Goal: Information Seeking & Learning: Learn about a topic

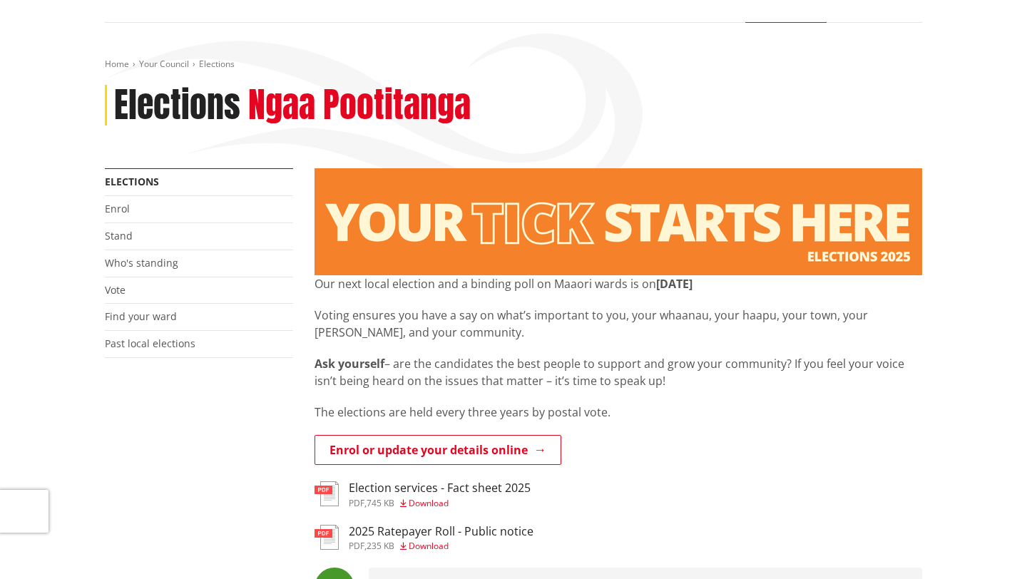
scroll to position [74, 0]
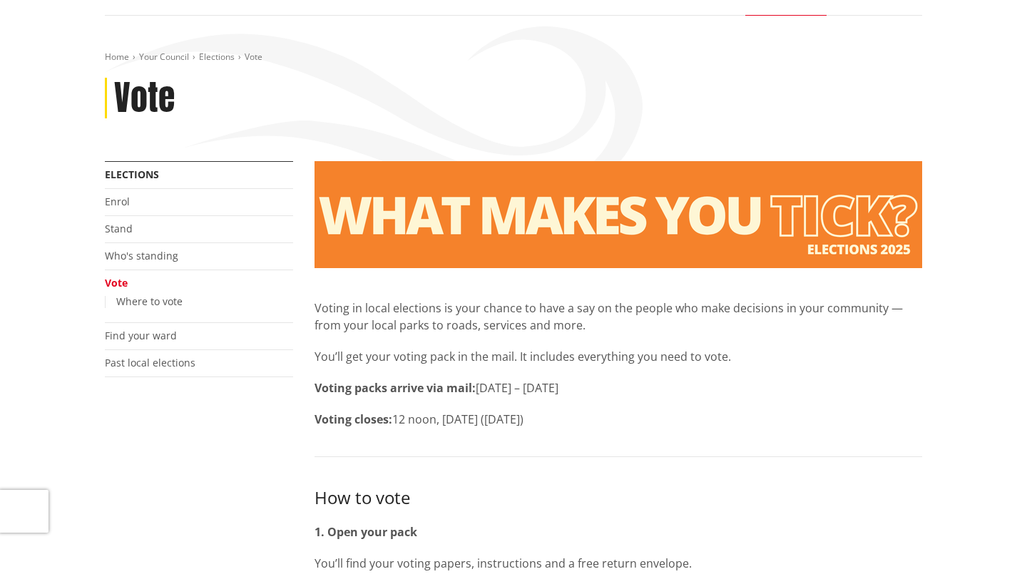
scroll to position [120, 0]
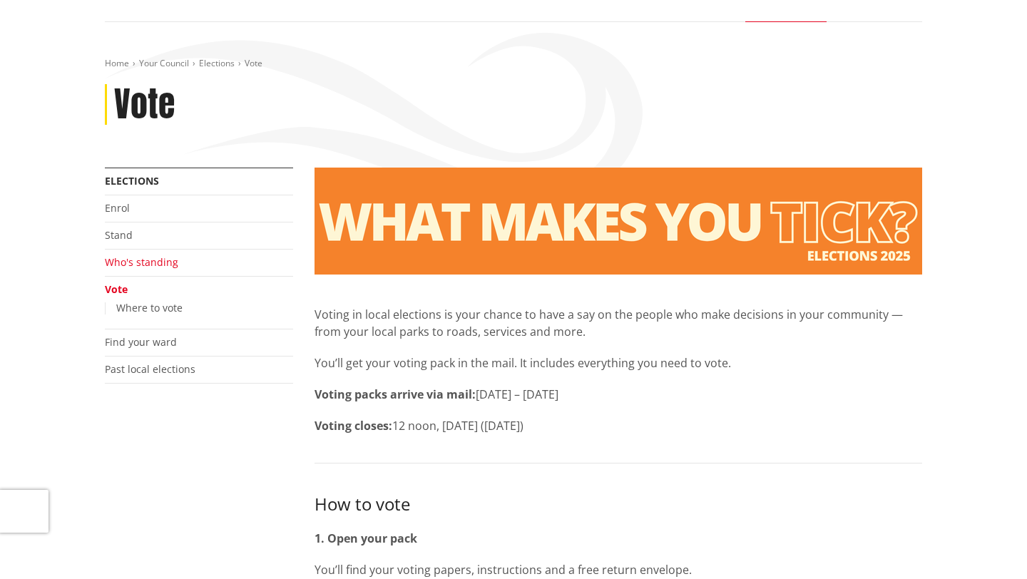
click at [140, 266] on link "Who's standing" at bounding box center [141, 262] width 73 height 14
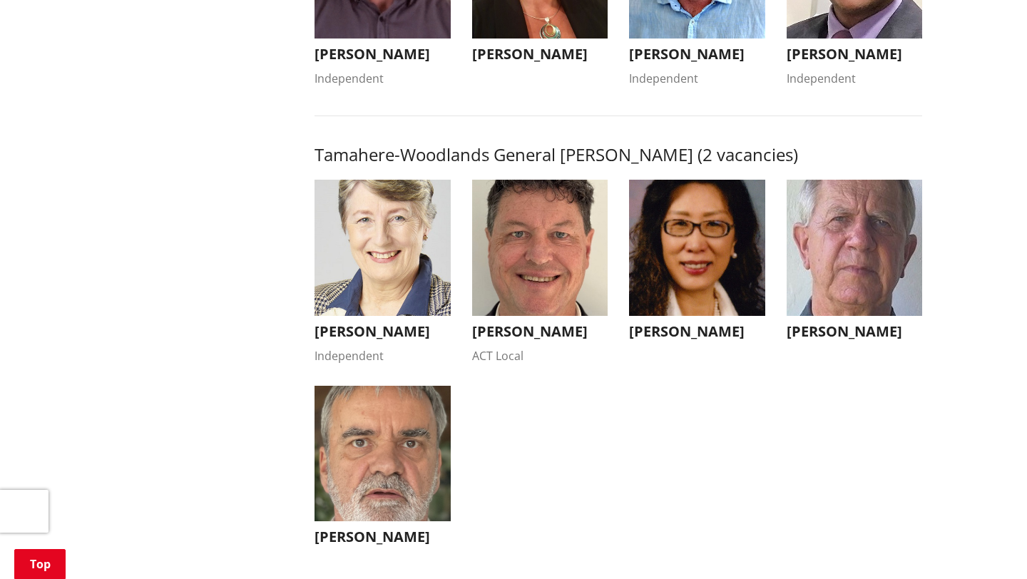
scroll to position [1350, 0]
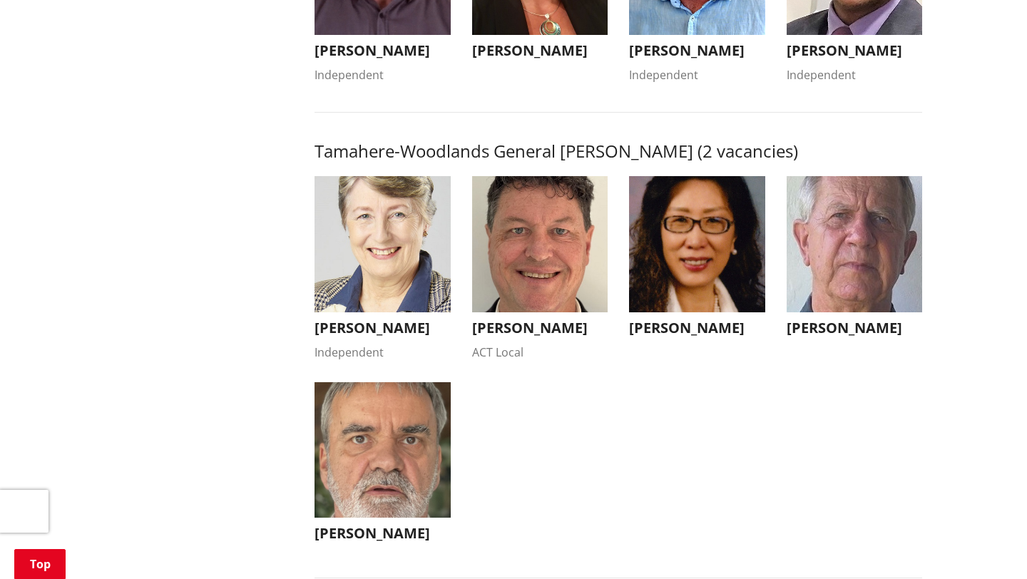
click at [381, 294] on img "button" at bounding box center [382, 244] width 136 height 136
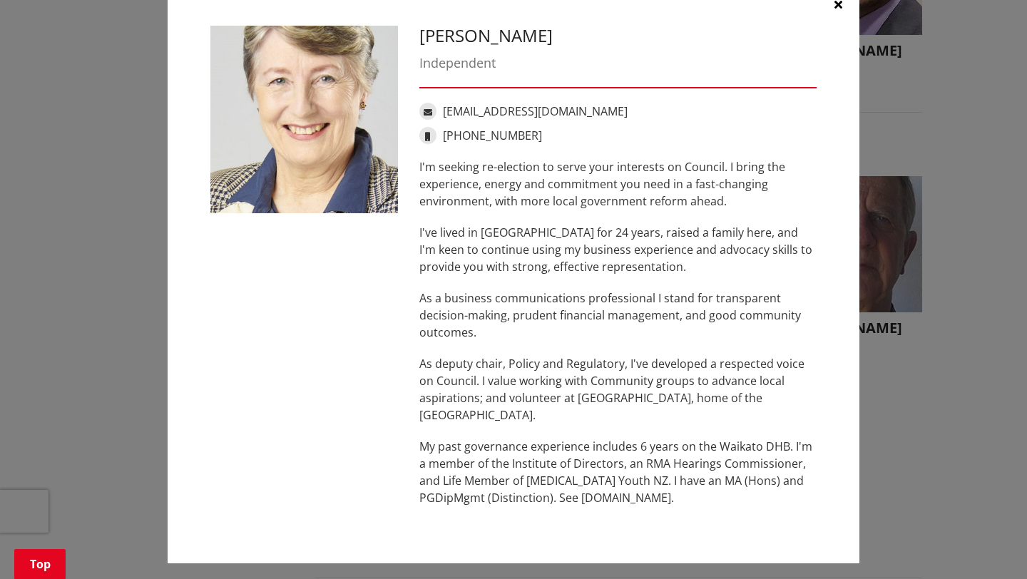
scroll to position [44, 0]
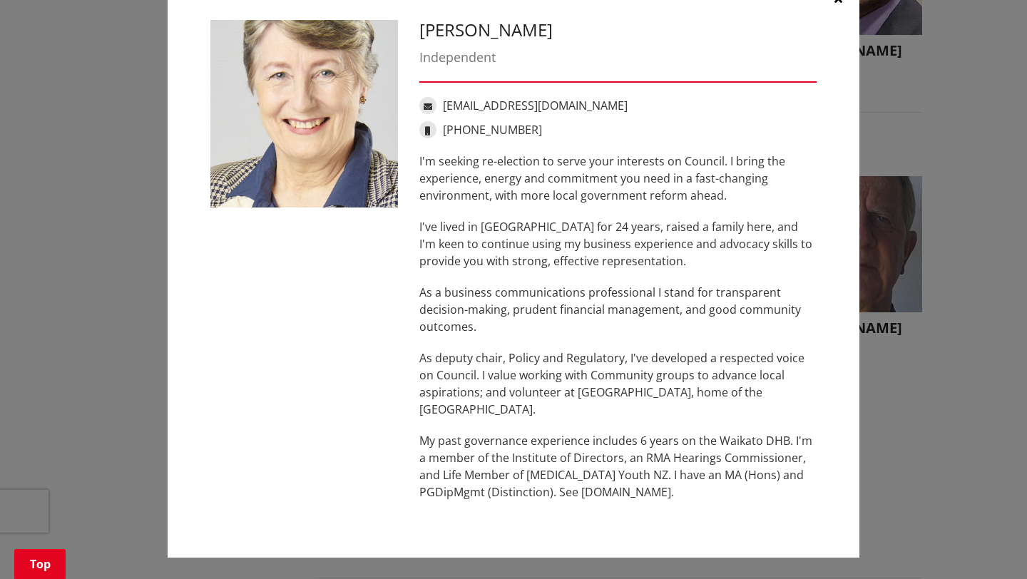
click at [863, 458] on div "[PERSON_NAME] Independent [EMAIL_ADDRESS][DOMAIN_NAME] [PHONE_NUMBER] I'm seeki…" at bounding box center [514, 267] width 970 height 623
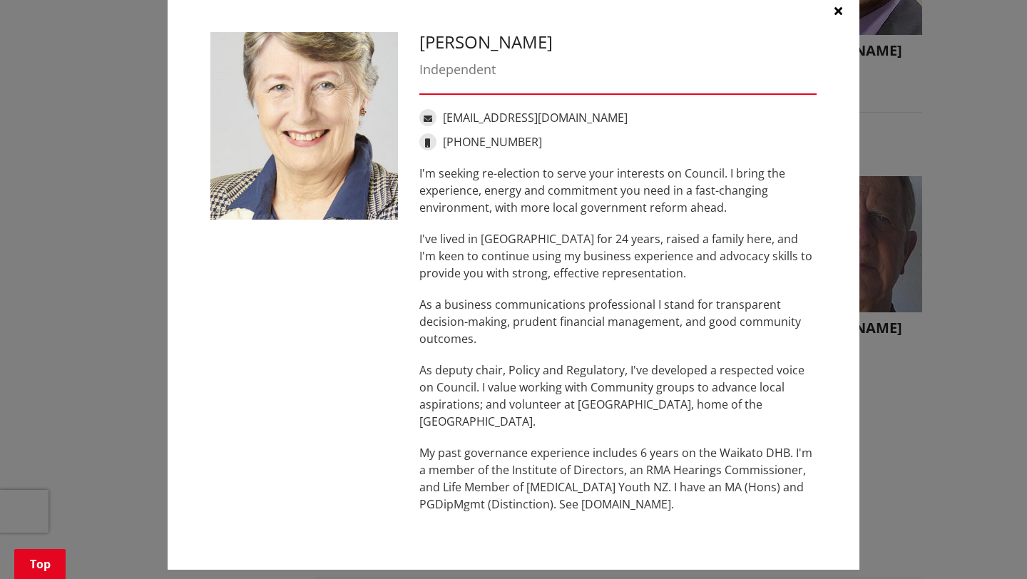
scroll to position [20, 0]
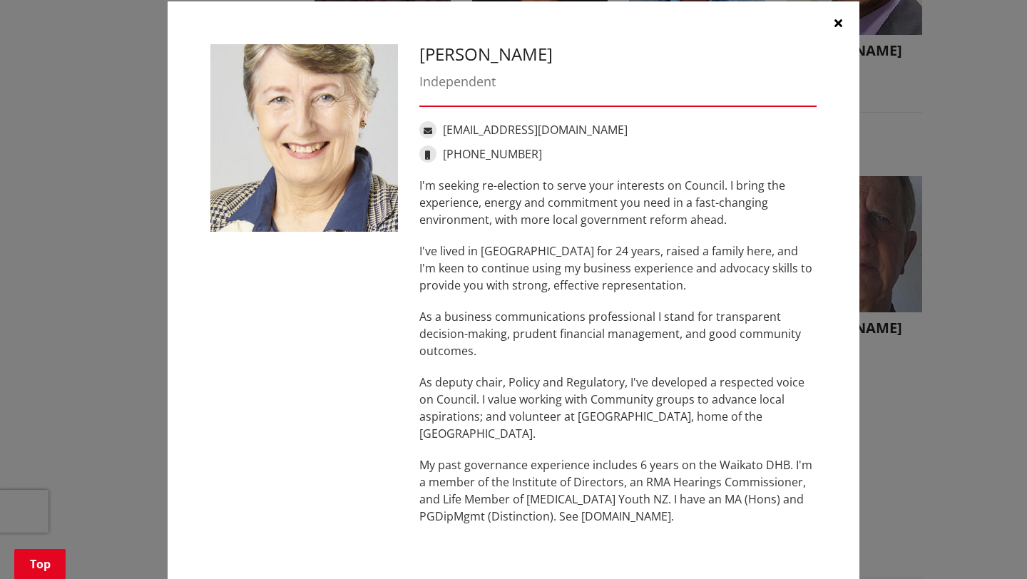
click at [835, 25] on icon "button" at bounding box center [838, 22] width 8 height 11
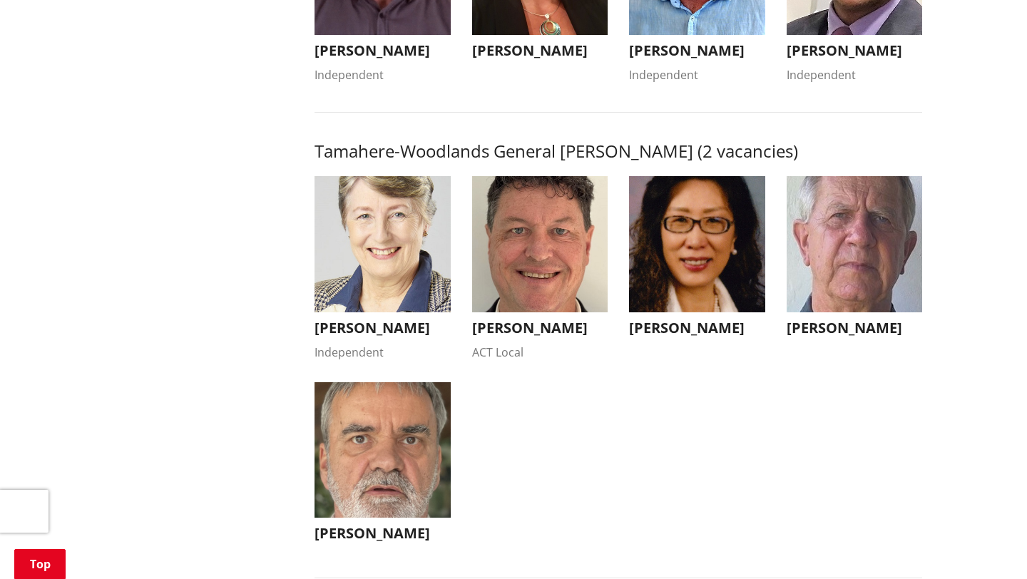
click at [853, 279] on img "button" at bounding box center [854, 244] width 136 height 136
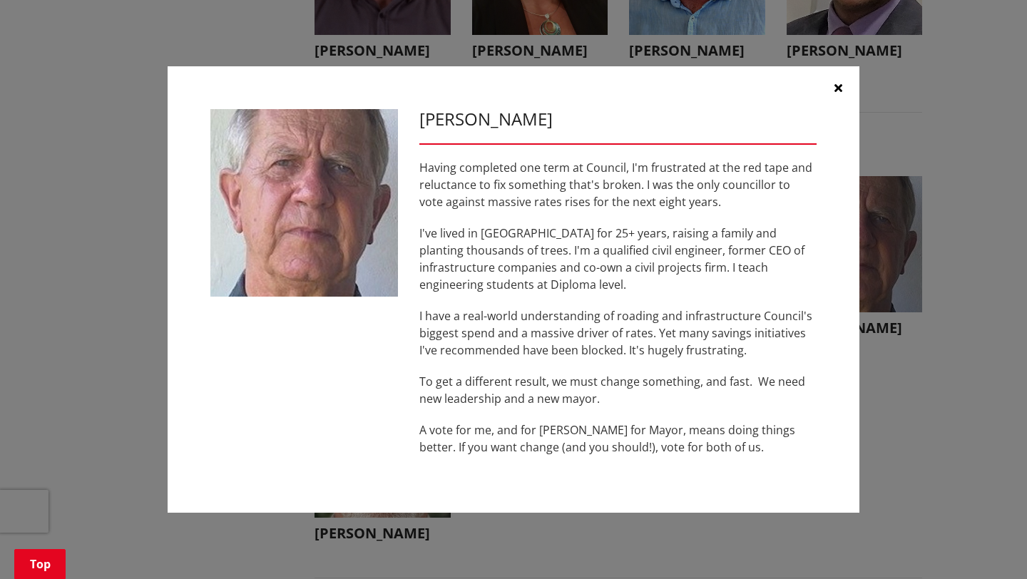
click at [843, 81] on button "button" at bounding box center [837, 87] width 43 height 43
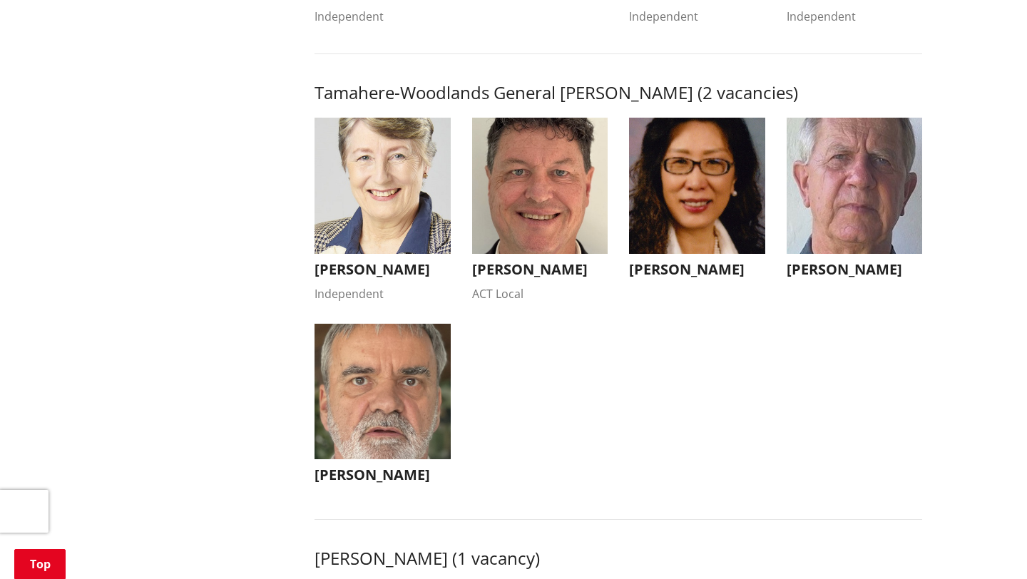
scroll to position [1404, 0]
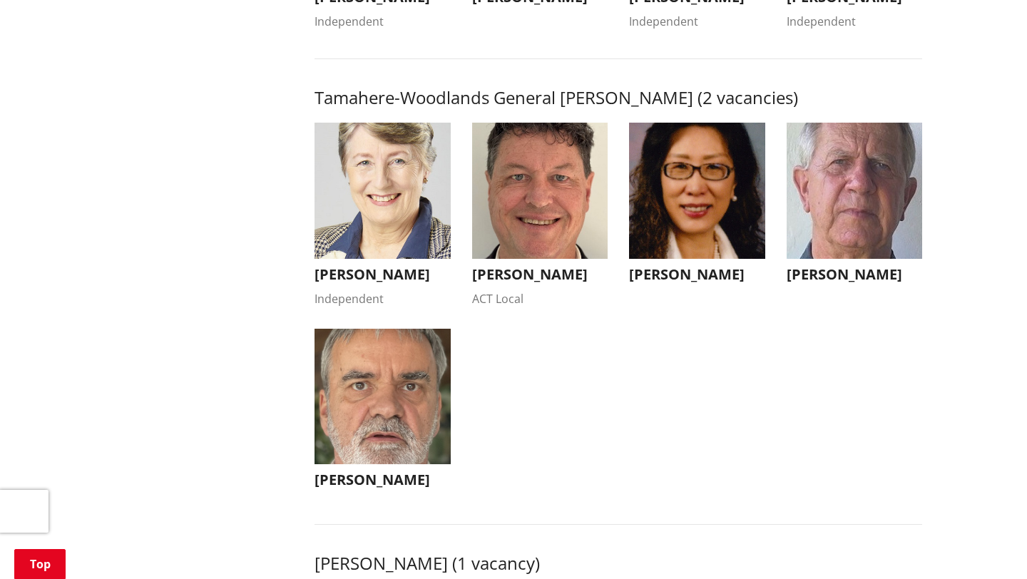
click at [379, 423] on img "button" at bounding box center [382, 397] width 136 height 136
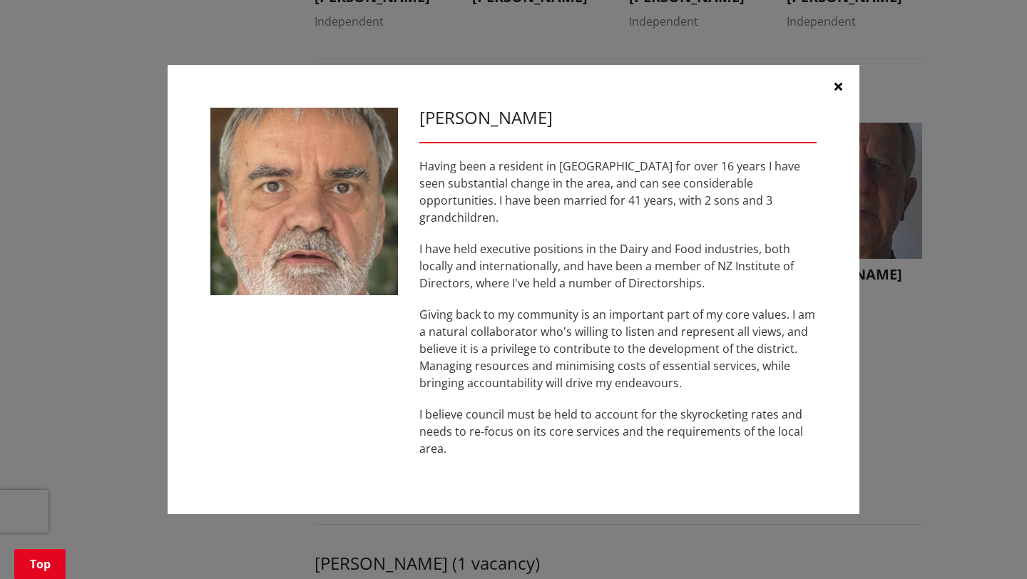
click at [841, 92] on icon "button" at bounding box center [838, 86] width 8 height 11
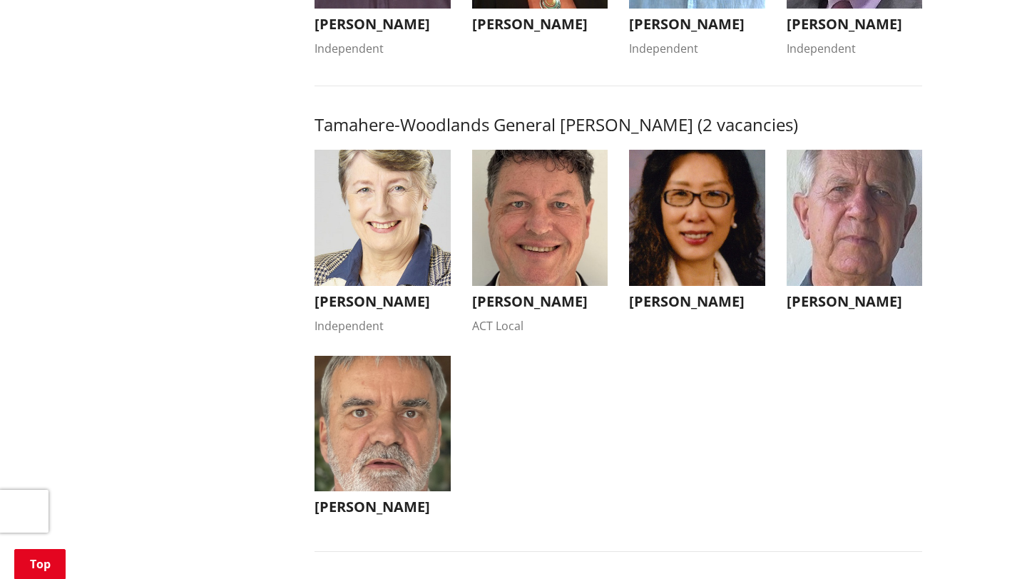
scroll to position [1379, 0]
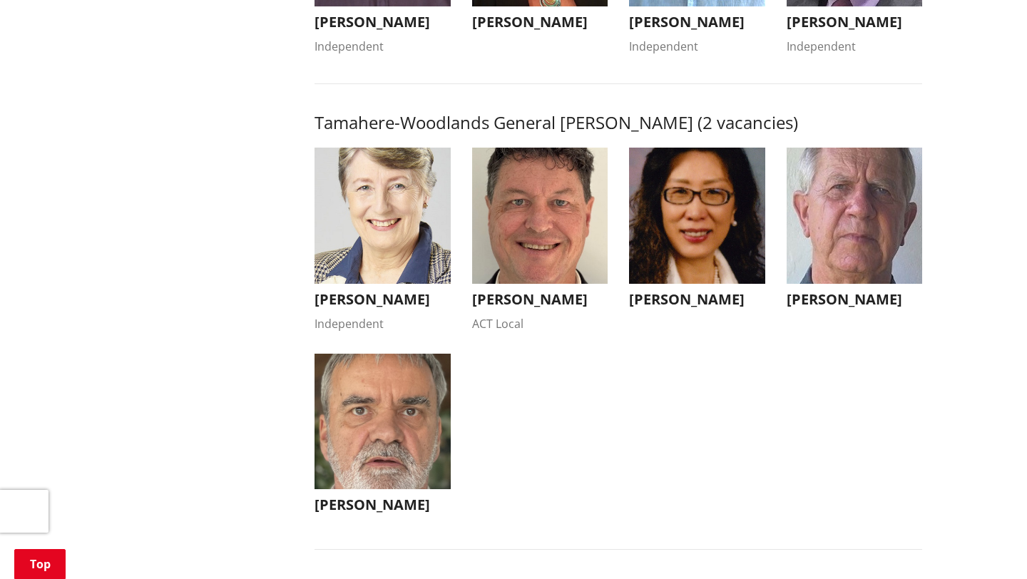
click at [540, 240] on img "button" at bounding box center [540, 216] width 136 height 136
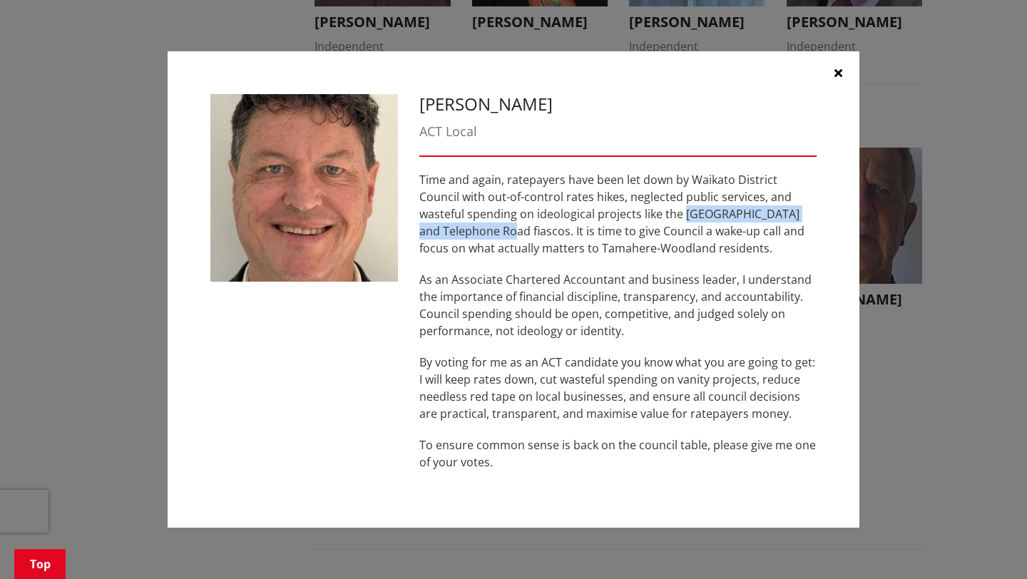
drag, startPoint x: 636, startPoint y: 217, endPoint x: 448, endPoint y: 235, distance: 189.1
click at [448, 235] on p "Time and again, ratepayers have been let down by Waikato District Council with …" at bounding box center [617, 214] width 397 height 86
copy p "[GEOGRAPHIC_DATA]"
click at [552, 324] on p "As an Associate Chartered Accountant and business leader, I understand the impo…" at bounding box center [617, 305] width 397 height 68
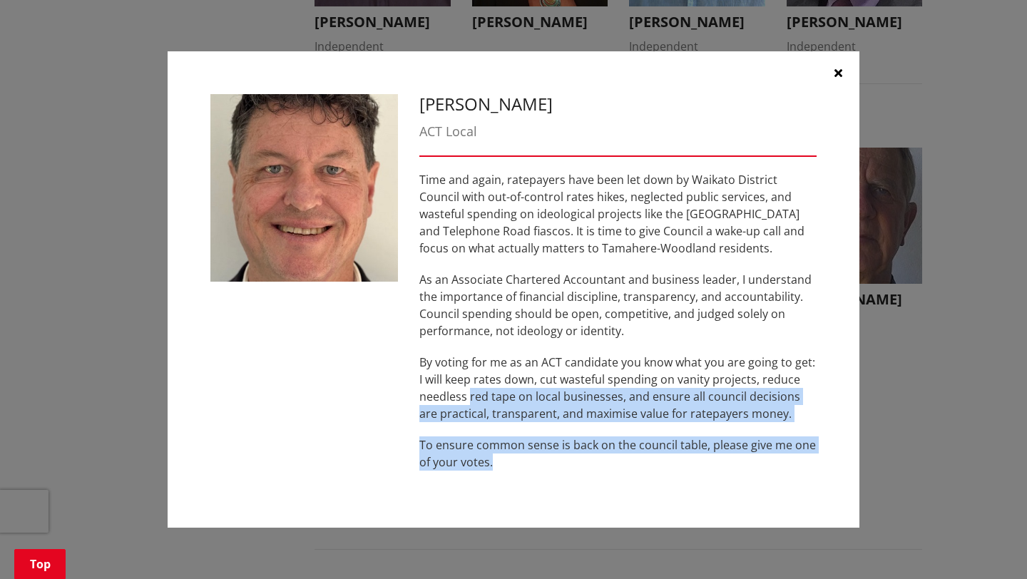
drag, startPoint x: 469, startPoint y: 396, endPoint x: 679, endPoint y: 457, distance: 218.4
click at [679, 458] on div "Time and again, ratepayers have been let down by Waikato District Council with …" at bounding box center [617, 320] width 397 height 299
click at [679, 457] on p "To ensure common sense is back on the council table, please give me one of your…" at bounding box center [617, 453] width 397 height 34
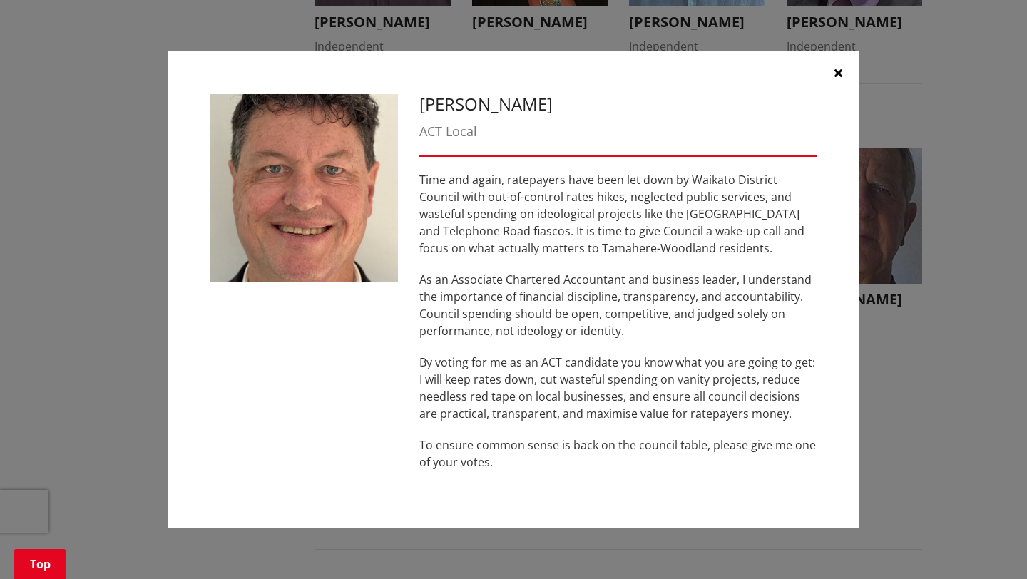
click at [842, 69] on button "button" at bounding box center [837, 72] width 43 height 43
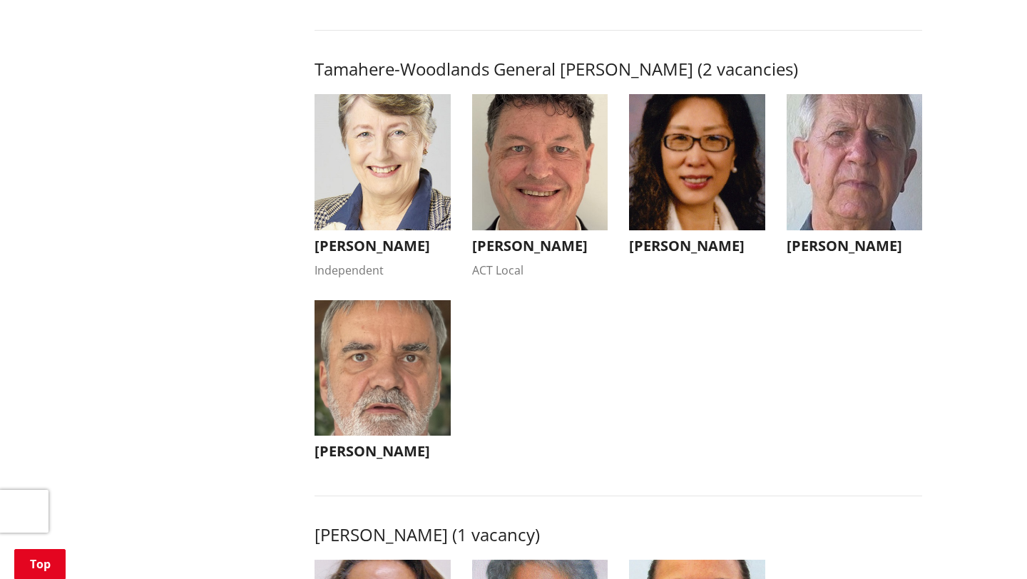
scroll to position [1417, 0]
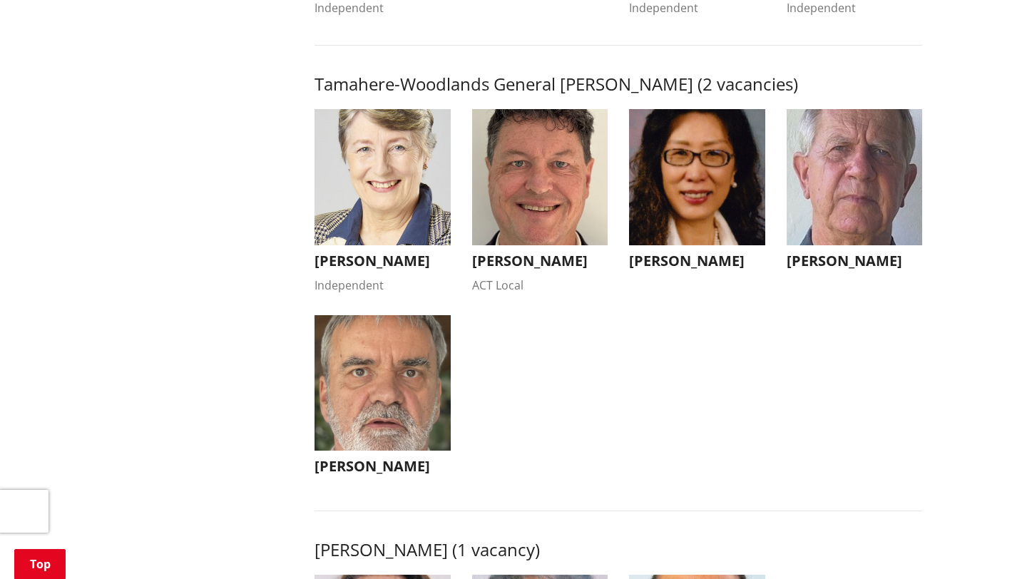
click at [823, 225] on img "button" at bounding box center [854, 177] width 136 height 136
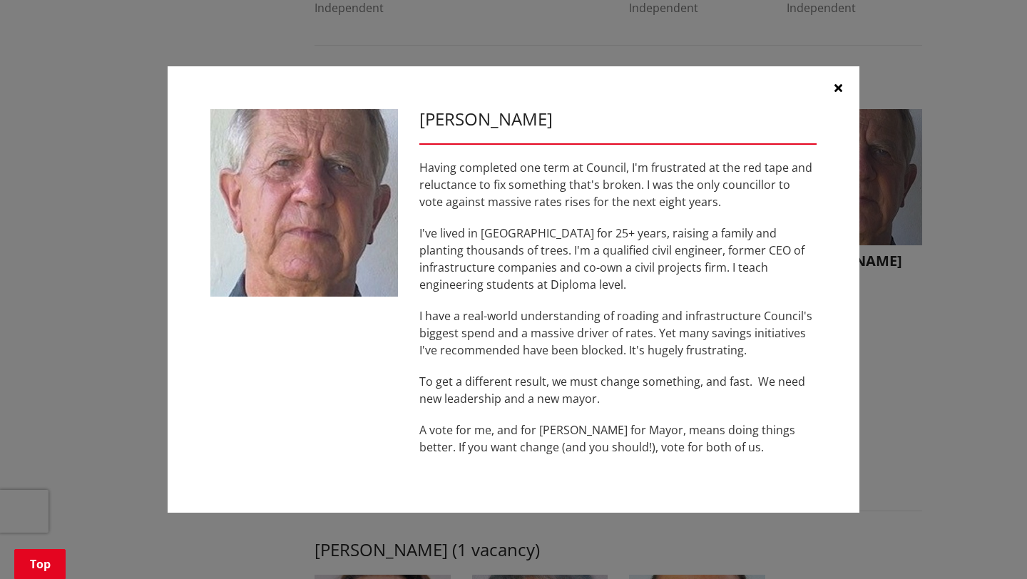
click at [999, 456] on div "[PERSON_NAME] Having completed one term at Council, I'm frustrated at the red t…" at bounding box center [513, 289] width 1027 height 579
click at [843, 90] on button "button" at bounding box center [837, 87] width 43 height 43
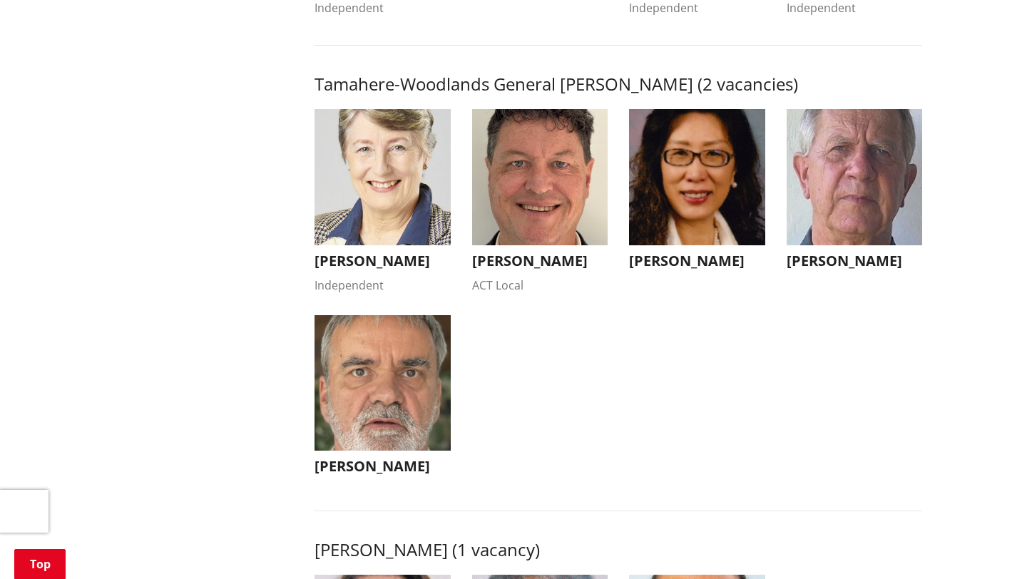
click at [426, 197] on img "button" at bounding box center [382, 177] width 136 height 136
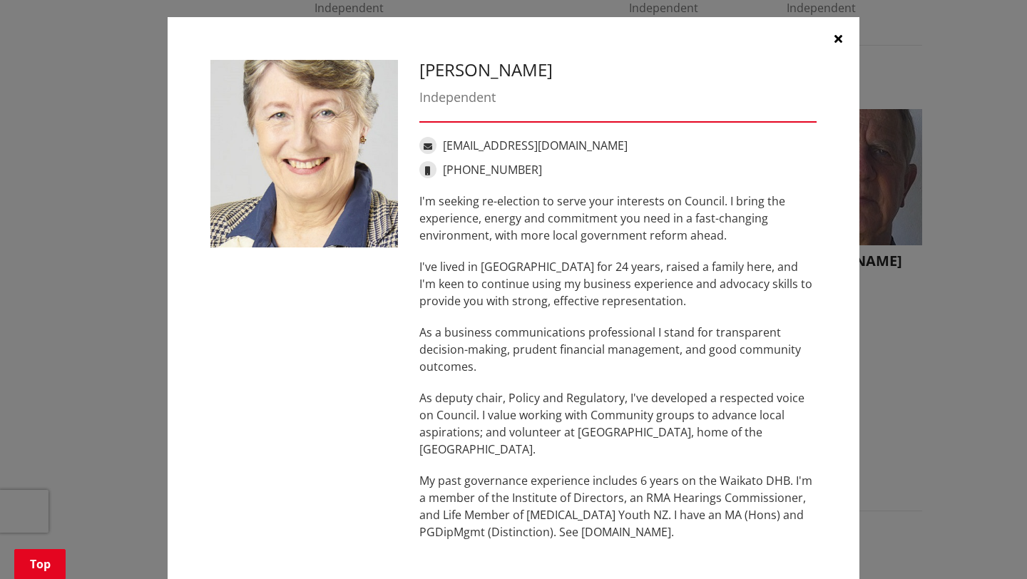
scroll to position [0, 0]
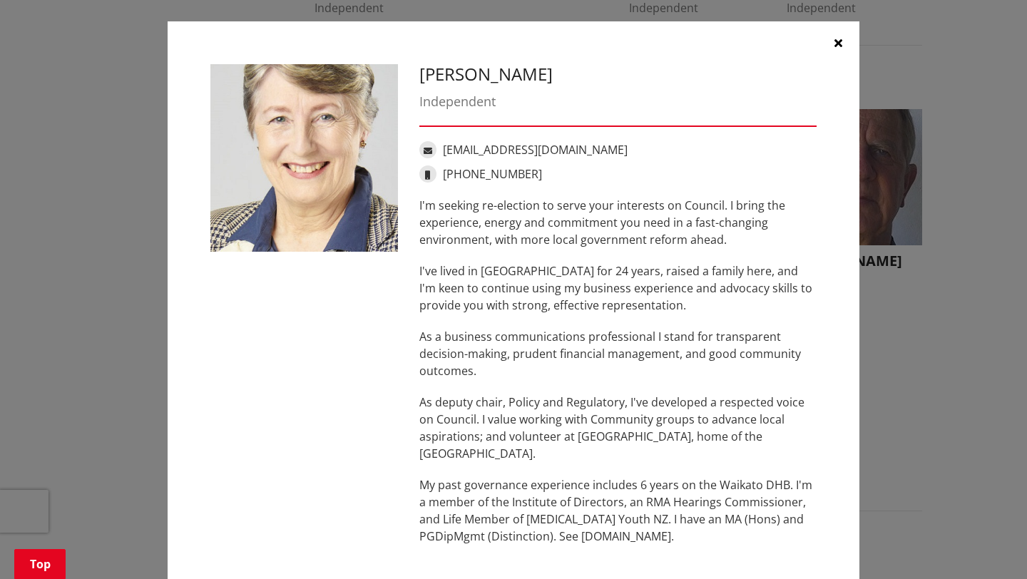
click at [830, 50] on button "button" at bounding box center [837, 42] width 43 height 43
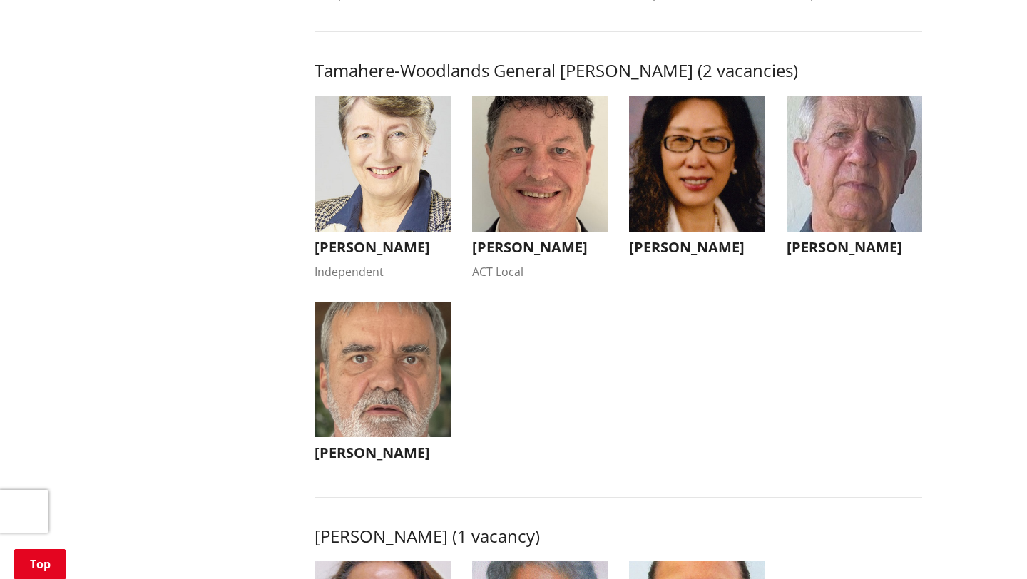
scroll to position [1436, 0]
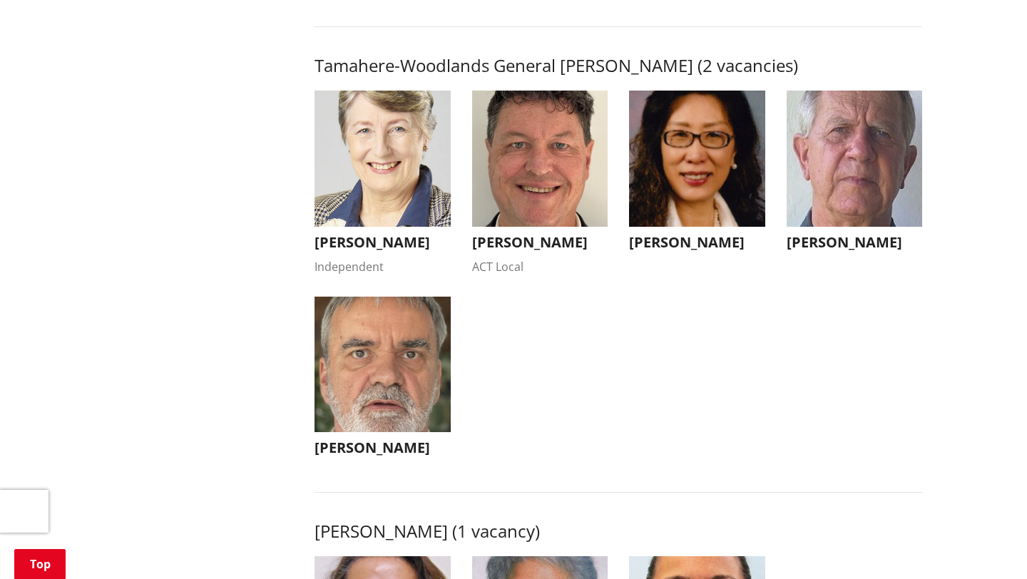
click at [344, 327] on img "button" at bounding box center [382, 365] width 136 height 136
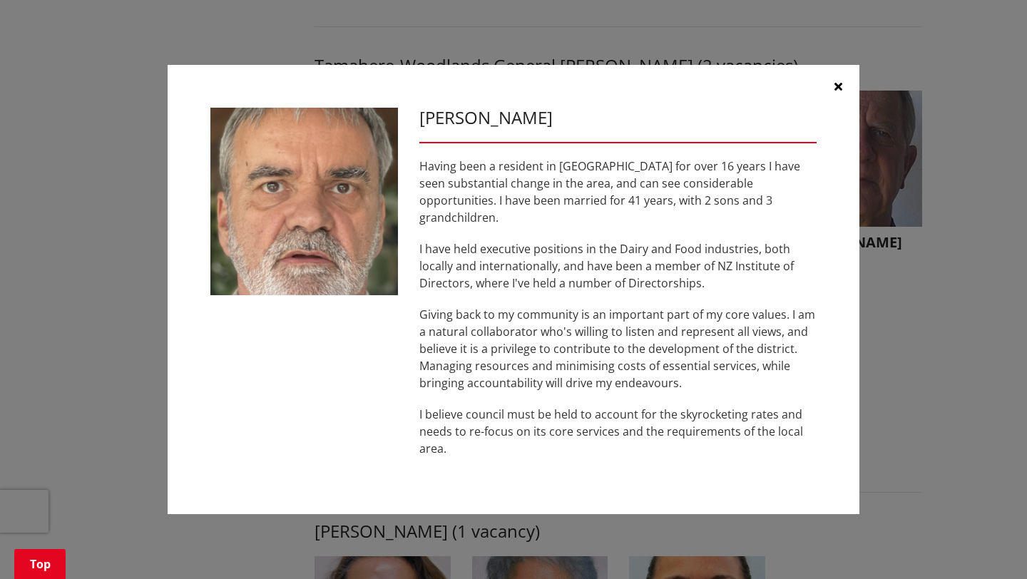
click at [842, 91] on button "button" at bounding box center [837, 86] width 43 height 43
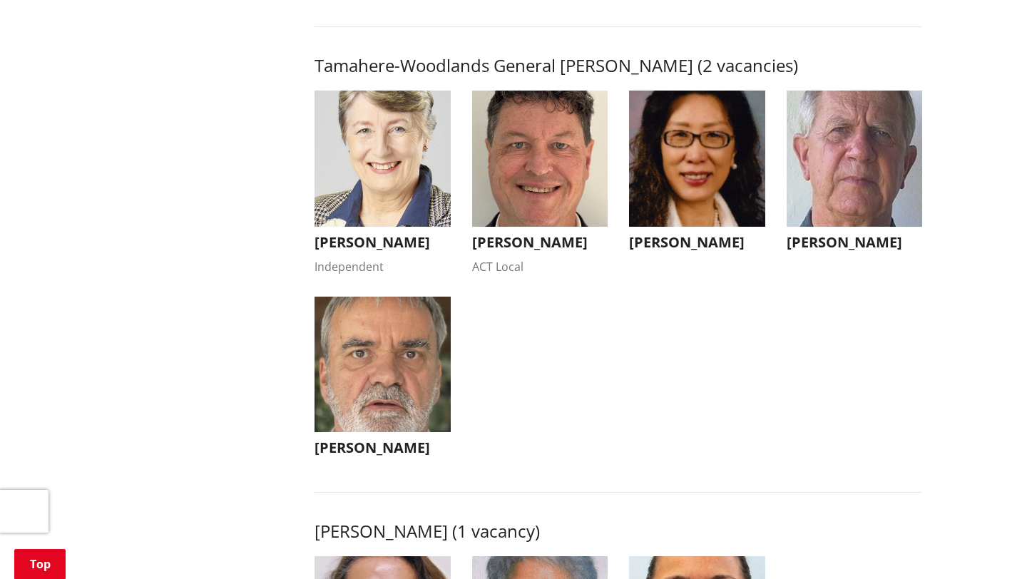
click at [482, 225] on img "button" at bounding box center [540, 159] width 136 height 136
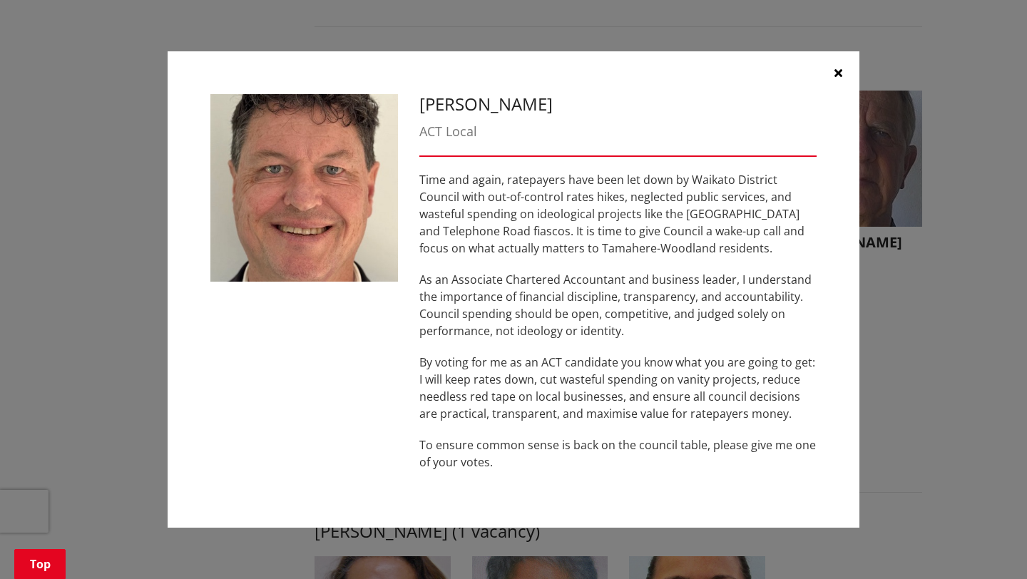
click at [841, 78] on icon "button" at bounding box center [838, 72] width 8 height 11
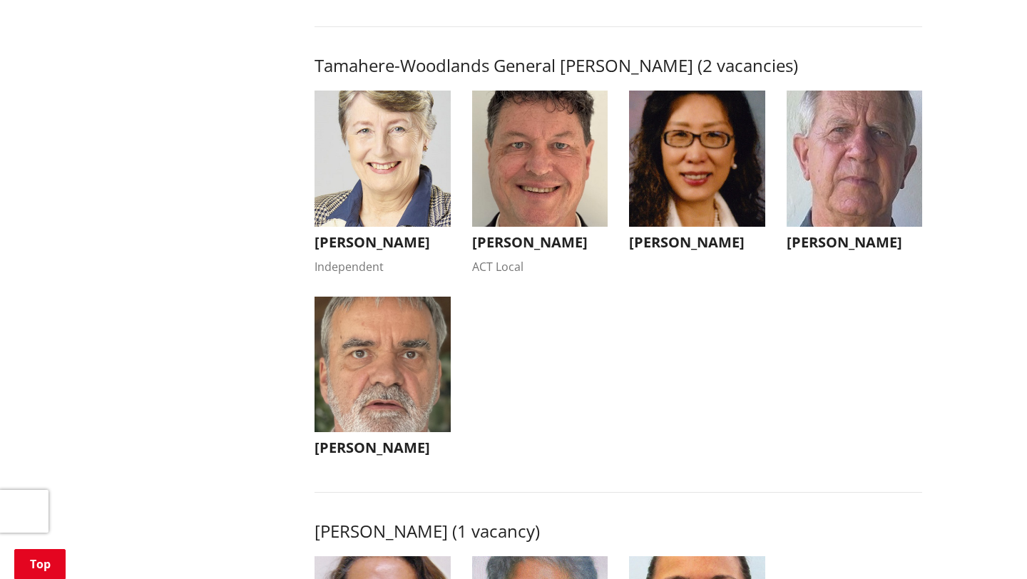
click at [415, 166] on img "button" at bounding box center [382, 159] width 136 height 136
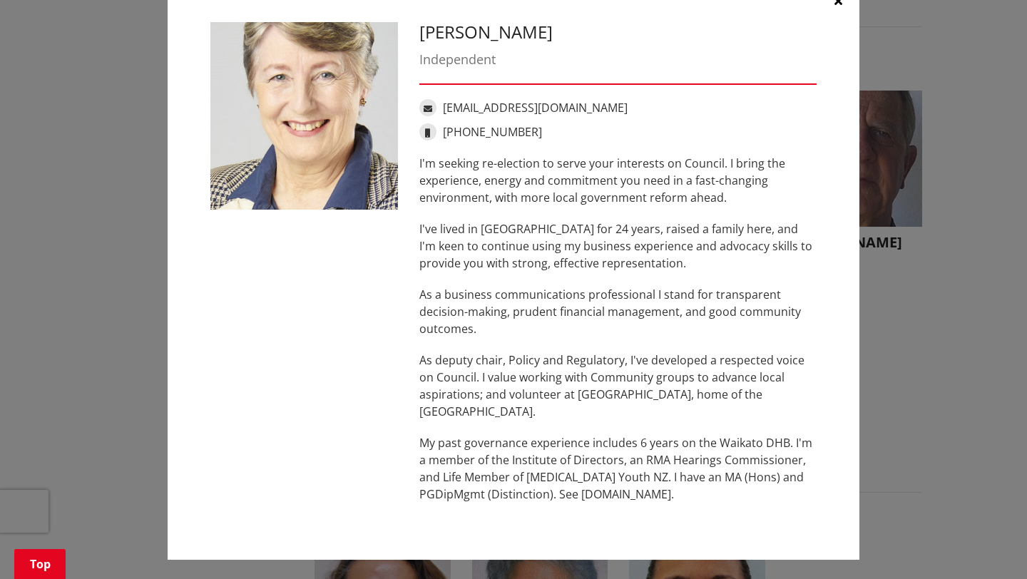
scroll to position [0, 0]
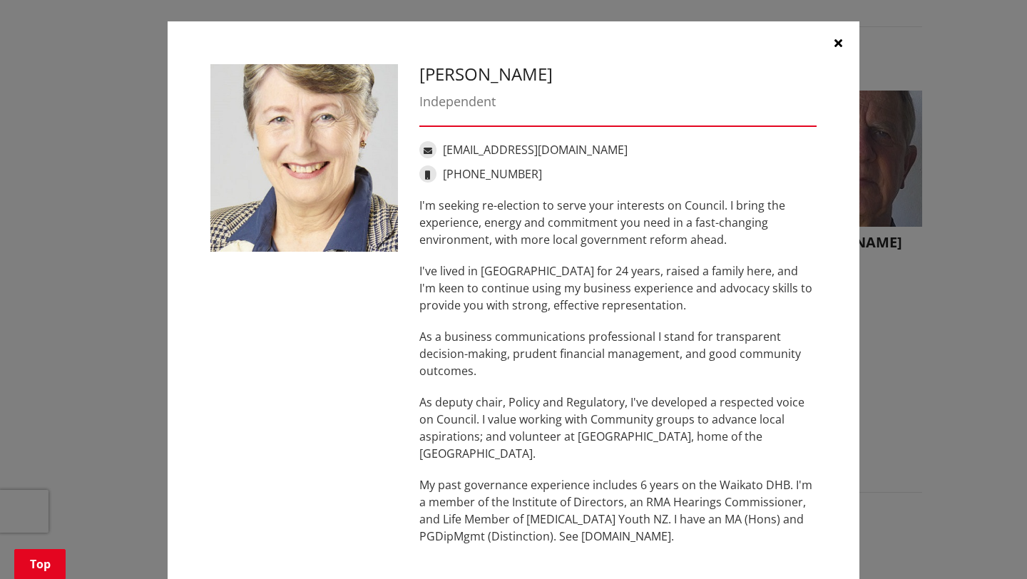
click at [839, 44] on icon "button" at bounding box center [838, 42] width 8 height 11
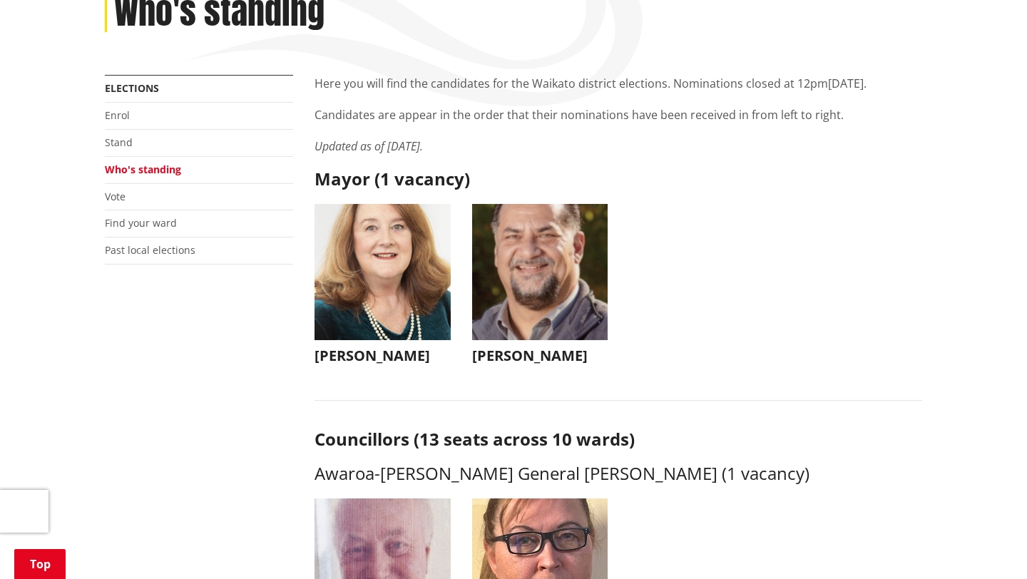
scroll to position [180, 0]
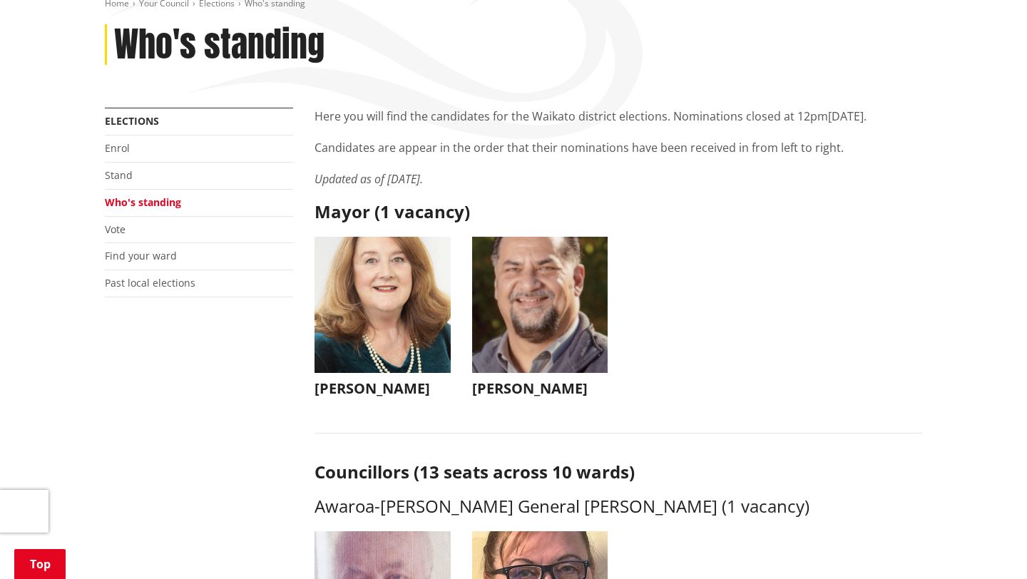
click at [414, 341] on img "button" at bounding box center [382, 305] width 136 height 136
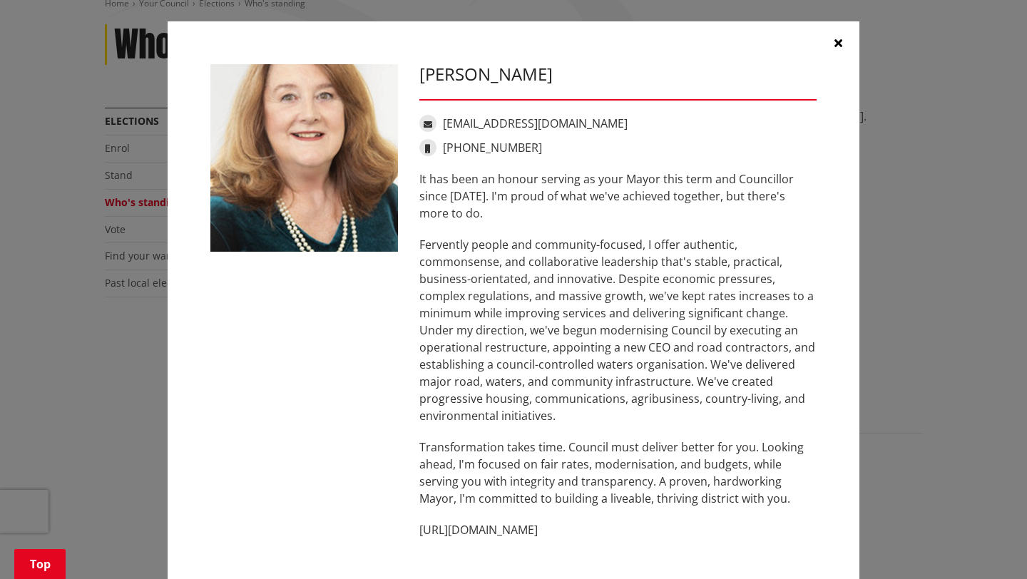
click at [843, 52] on button "button" at bounding box center [837, 42] width 43 height 43
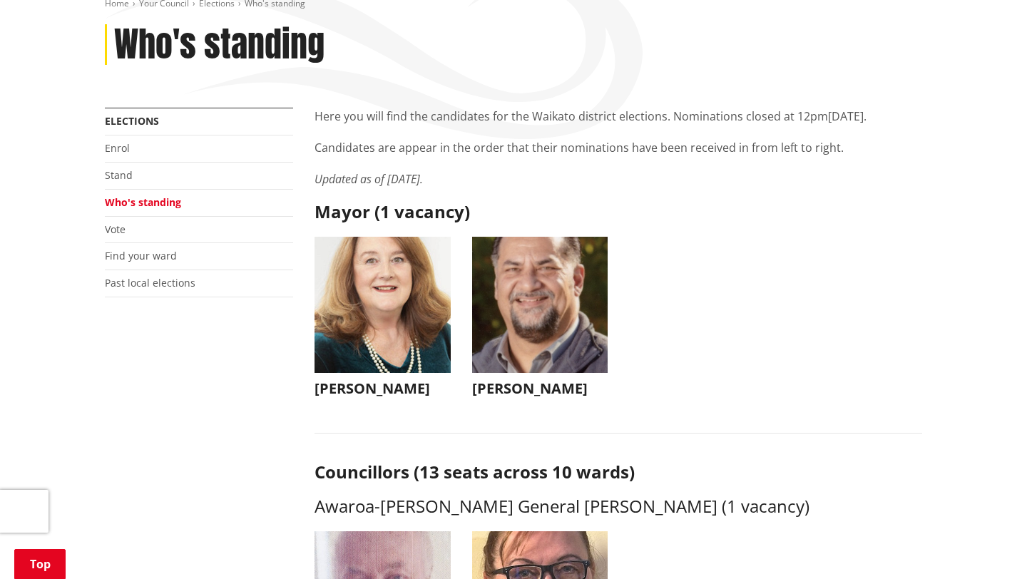
click at [563, 342] on img "button" at bounding box center [540, 305] width 136 height 136
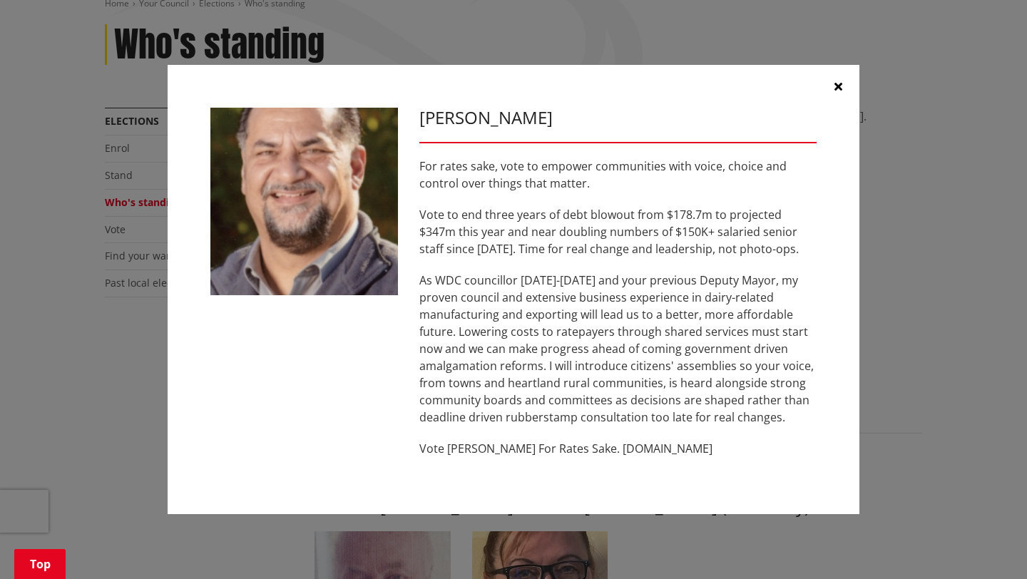
click at [888, 106] on div "[PERSON_NAME] For rates sake, vote to empower communities with voice, choice an…" at bounding box center [514, 289] width 970 height 493
click at [833, 92] on button "button" at bounding box center [837, 86] width 43 height 43
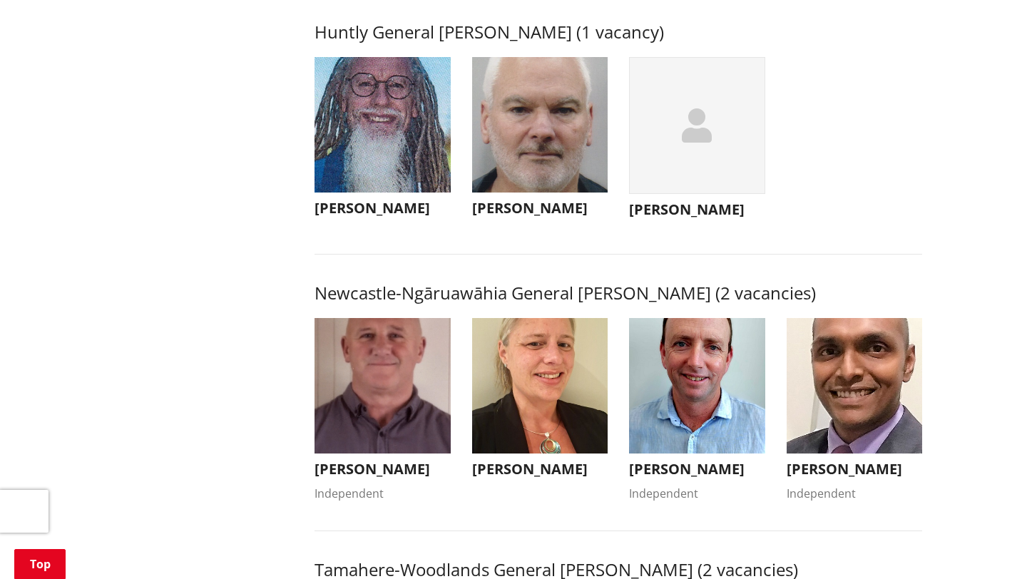
scroll to position [936, 0]
